Goal: Transaction & Acquisition: Purchase product/service

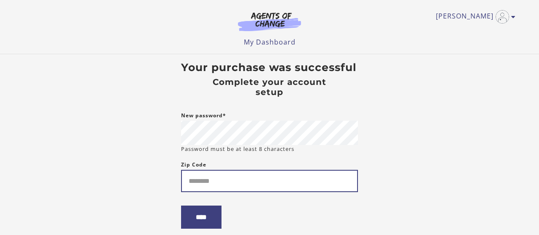
click at [192, 185] on input "Zip Code" at bounding box center [269, 181] width 177 height 22
type input "*****"
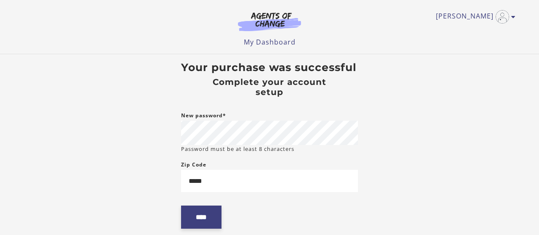
click at [198, 216] on input "****" at bounding box center [201, 217] width 40 height 23
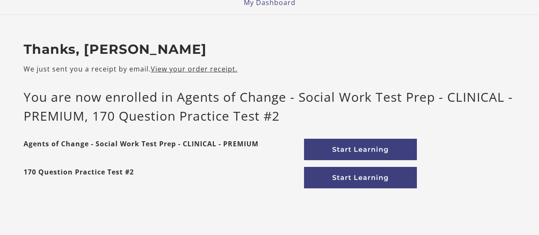
scroll to position [31, 0]
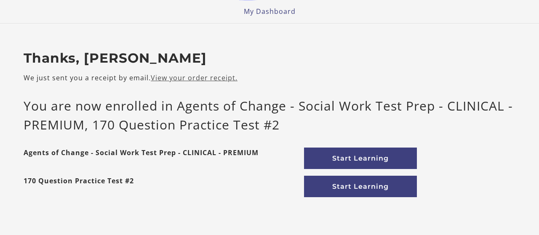
click at [183, 78] on link "View your order receipt." at bounding box center [194, 77] width 87 height 9
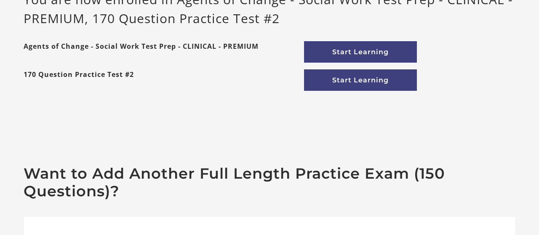
scroll to position [118, 0]
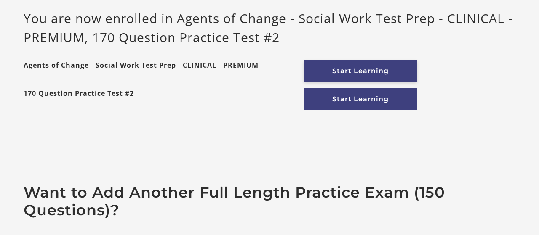
click at [352, 67] on link "Start Learning" at bounding box center [360, 70] width 113 height 21
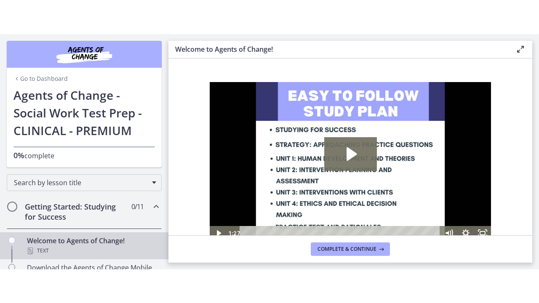
scroll to position [56, 0]
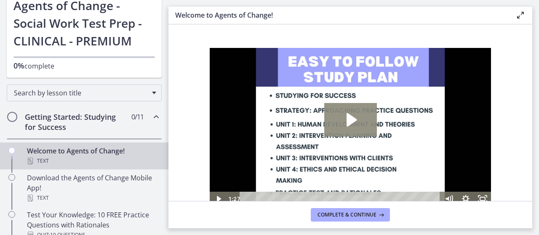
click at [349, 118] on icon "Play Video: c1o6hcmjueu5qasqsu00.mp4" at bounding box center [351, 119] width 10 height 13
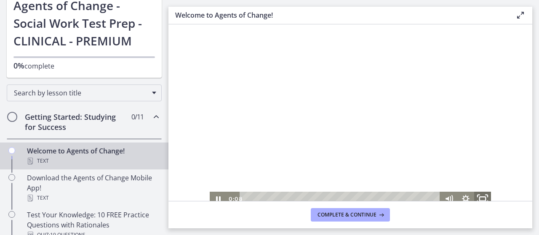
click at [480, 197] on rect "Fullscreen" at bounding box center [482, 199] width 6 height 4
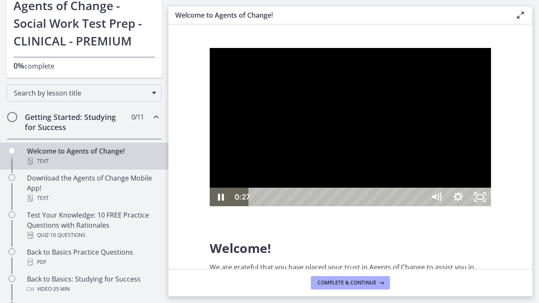
click at [489, 206] on div at bounding box center [350, 127] width 281 height 158
